Goal: Transaction & Acquisition: Purchase product/service

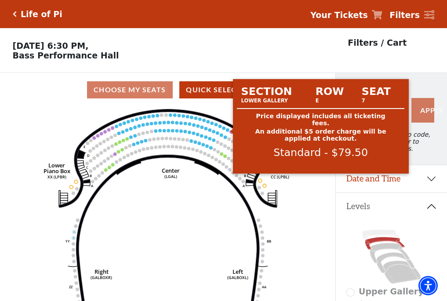
scroll to position [41, 0]
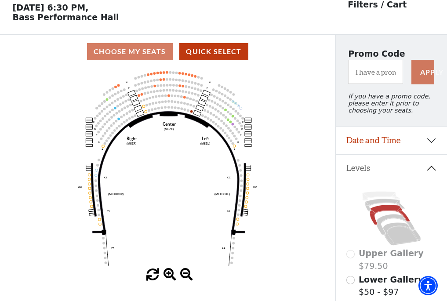
scroll to position [41, 0]
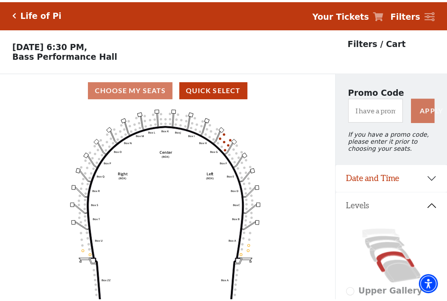
scroll to position [41, 0]
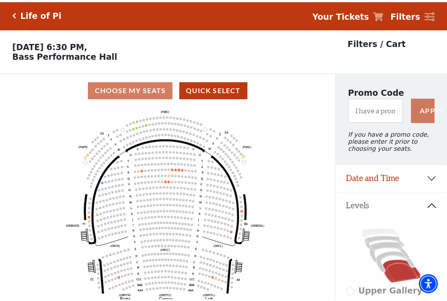
scroll to position [41, 0]
